Goal: Information Seeking & Learning: Learn about a topic

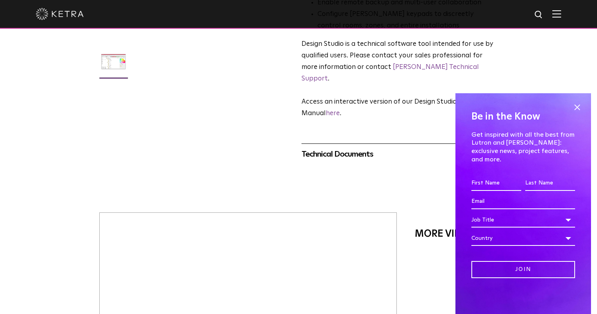
scroll to position [280, 0]
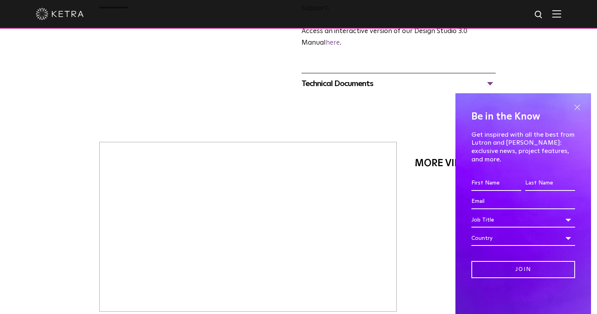
click at [577, 113] on span at bounding box center [577, 107] width 12 height 12
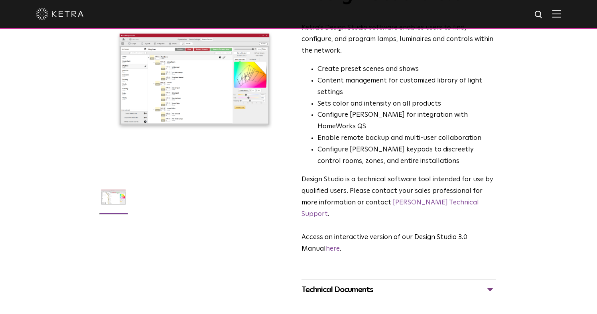
scroll to position [0, 0]
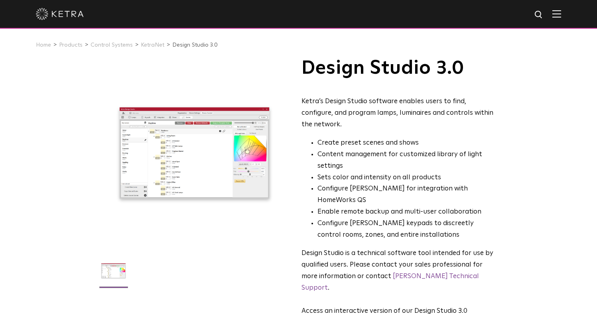
click at [102, 41] on li "Control Systems" at bounding box center [115, 45] width 48 height 12
click at [107, 48] on li "Control Systems" at bounding box center [115, 45] width 48 height 12
click at [115, 47] on link "Control Systems" at bounding box center [112, 45] width 42 height 6
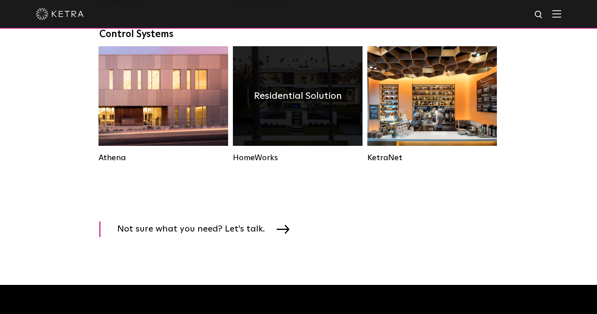
click at [304, 129] on div "Residential Solution" at bounding box center [298, 96] width 130 height 100
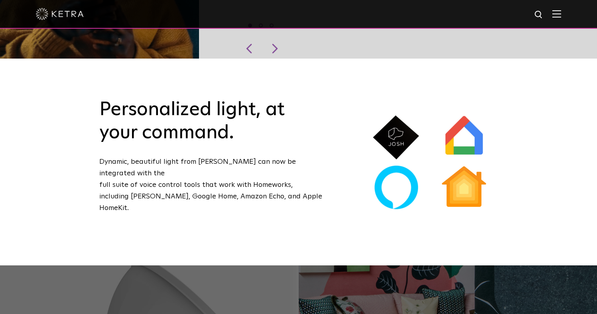
scroll to position [731, 0]
